Goal: Find specific page/section: Find specific page/section

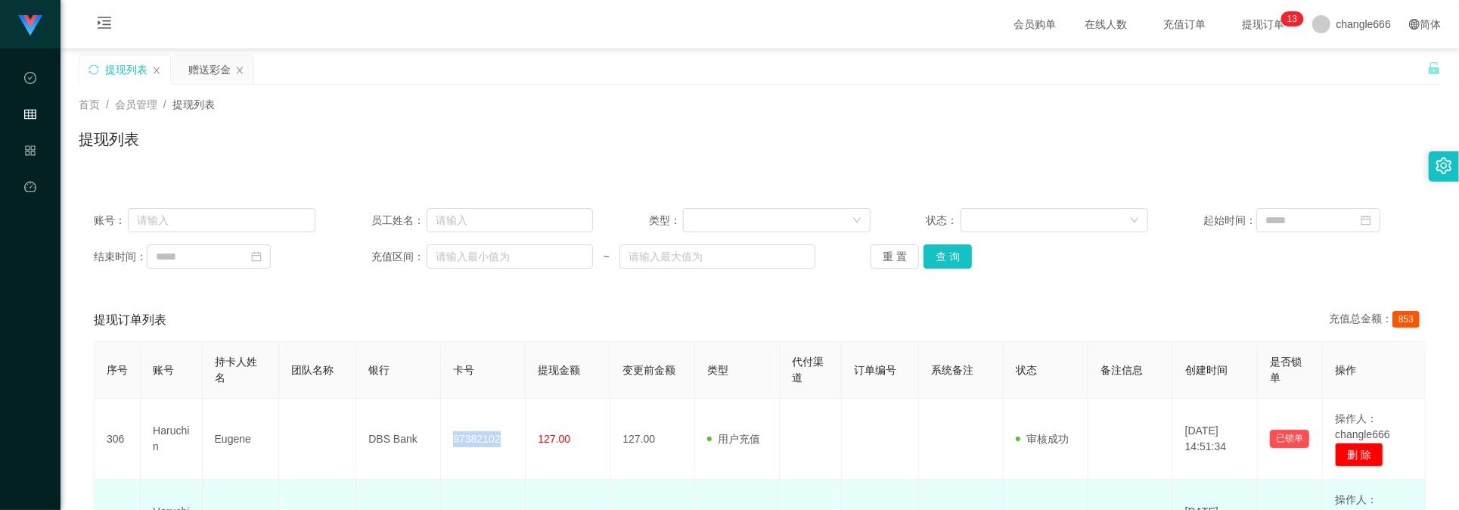
scroll to position [249, 0]
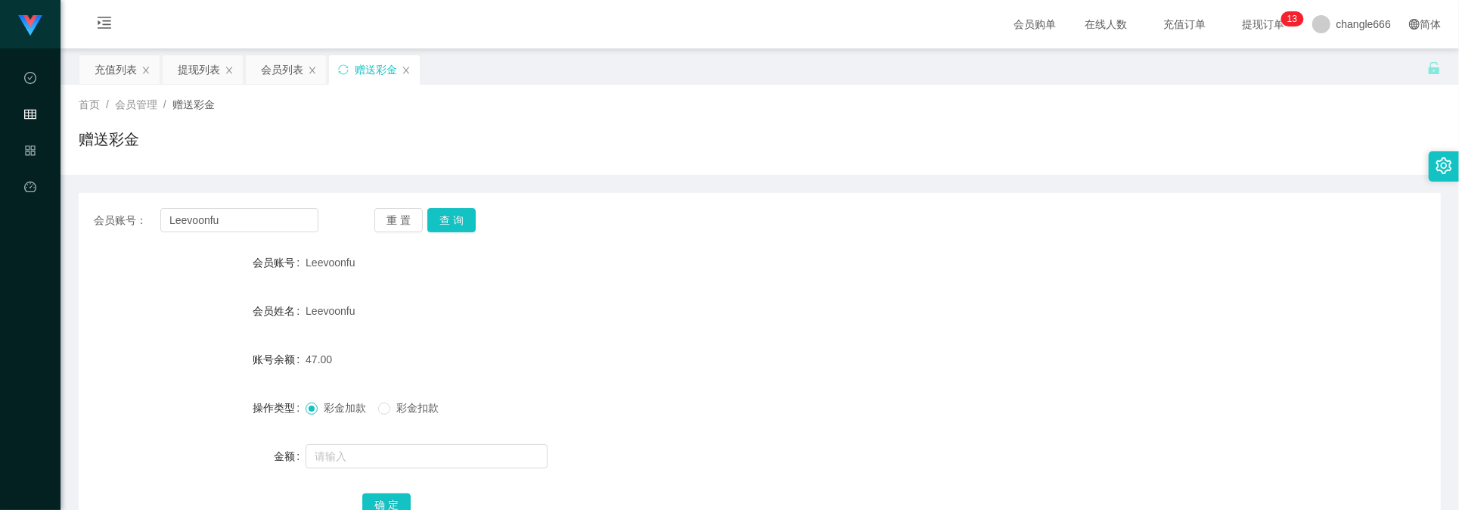
scroll to position [101, 0]
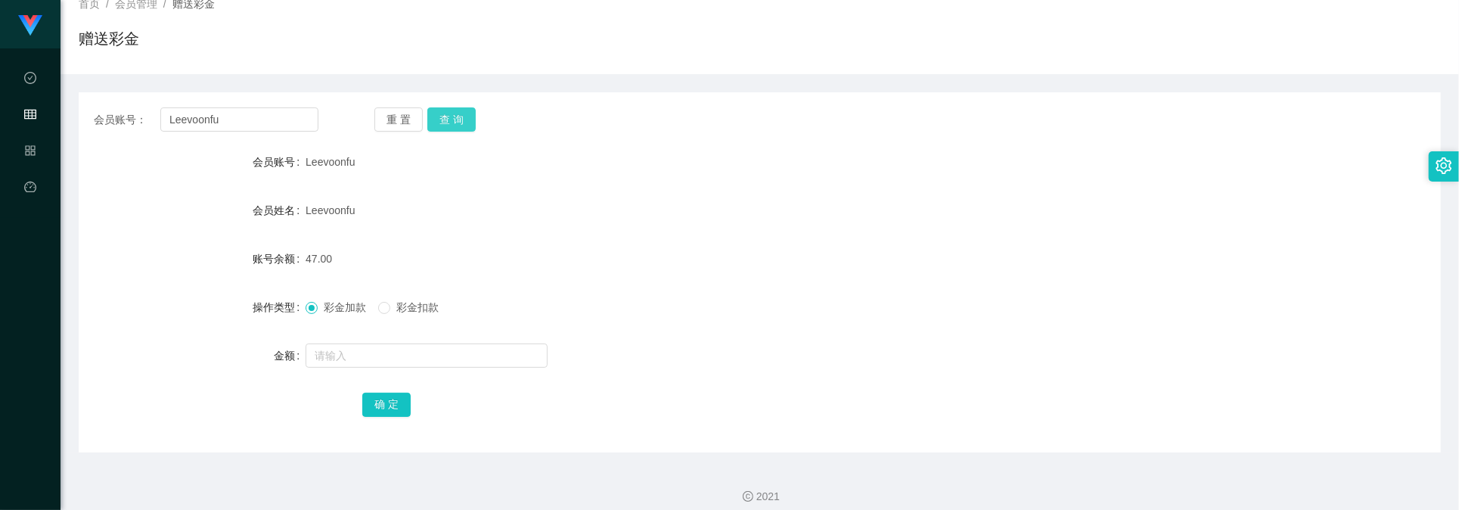
click at [452, 113] on button "查 询" at bounding box center [451, 119] width 48 height 24
click at [1160, 253] on div "账号余额 71.00" at bounding box center [760, 259] width 1362 height 30
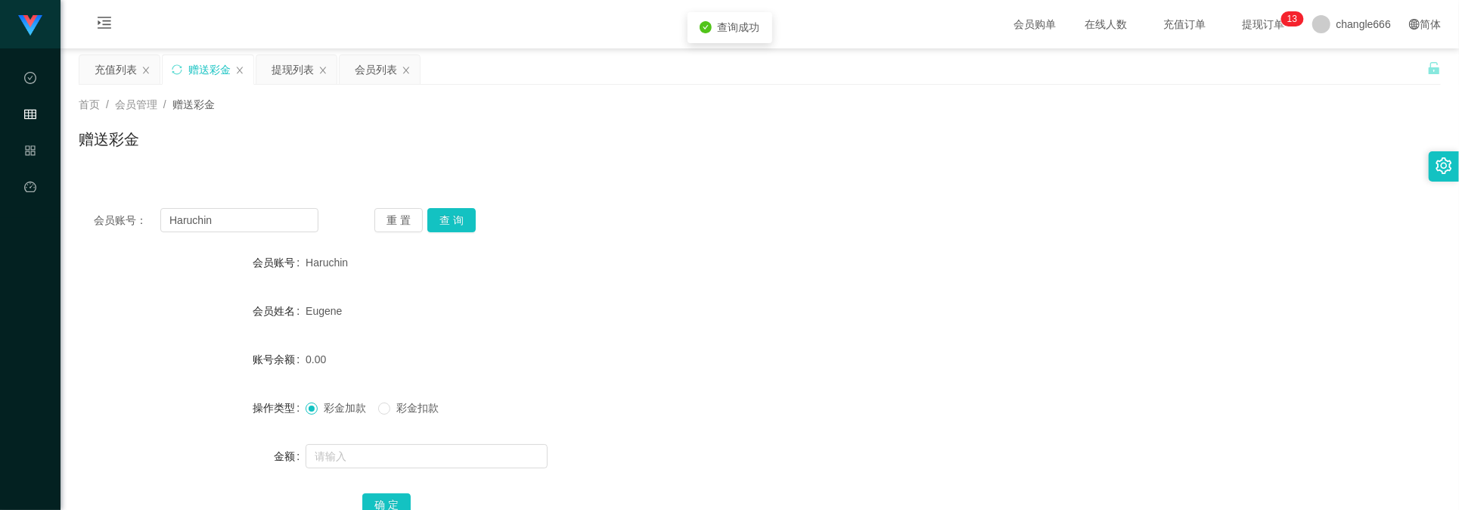
scroll to position [101, 0]
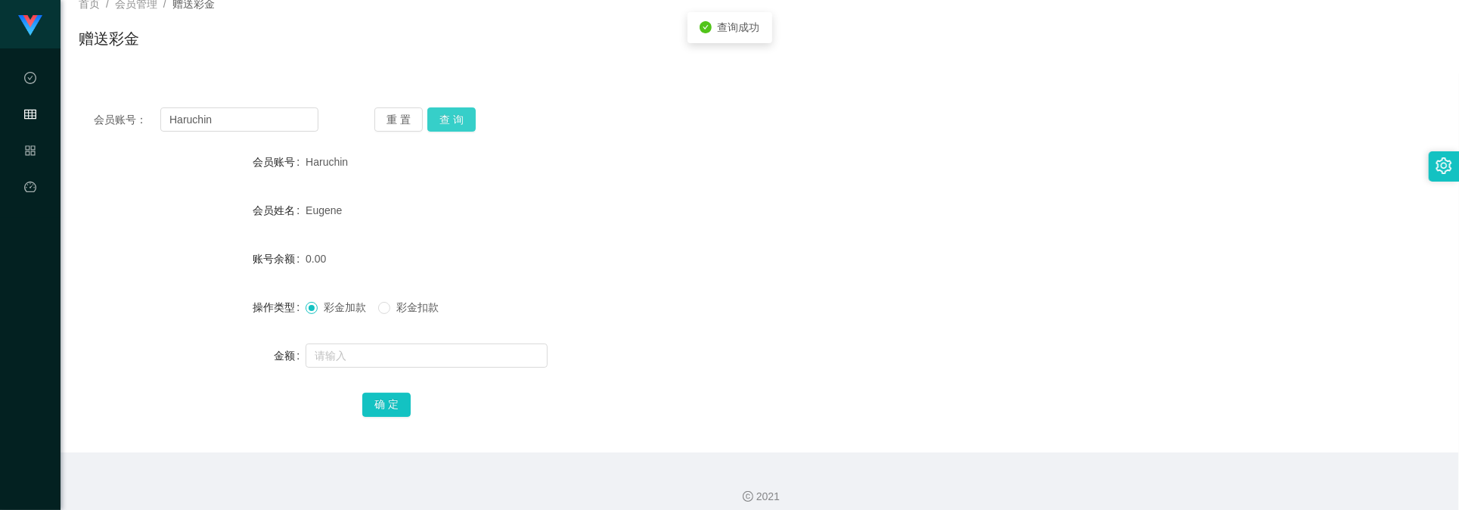
click at [458, 122] on button "查 询" at bounding box center [451, 119] width 48 height 24
